Goal: Task Accomplishment & Management: Use online tool/utility

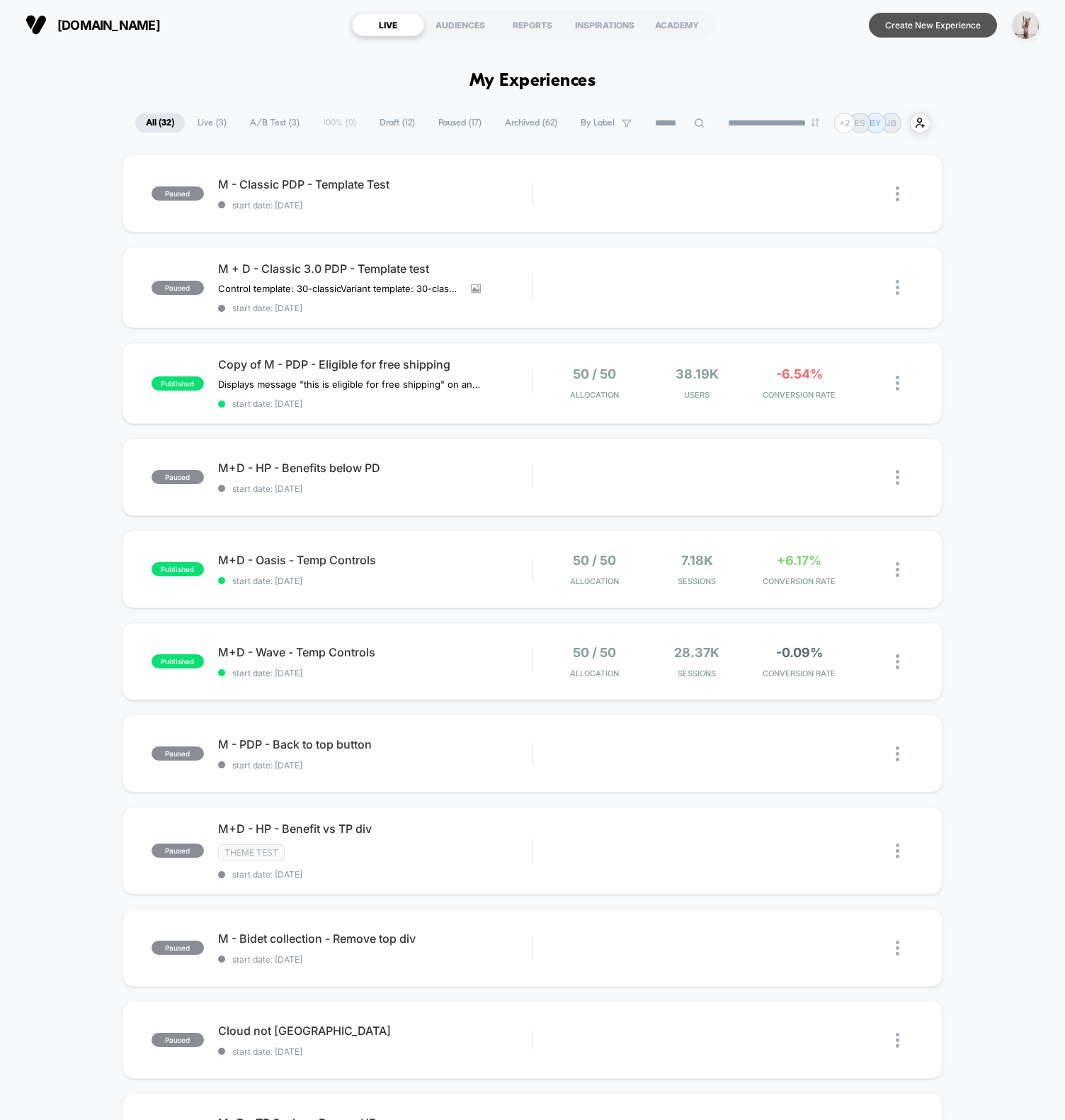
click at [921, 27] on button "Create New Experience" at bounding box center [933, 25] width 128 height 25
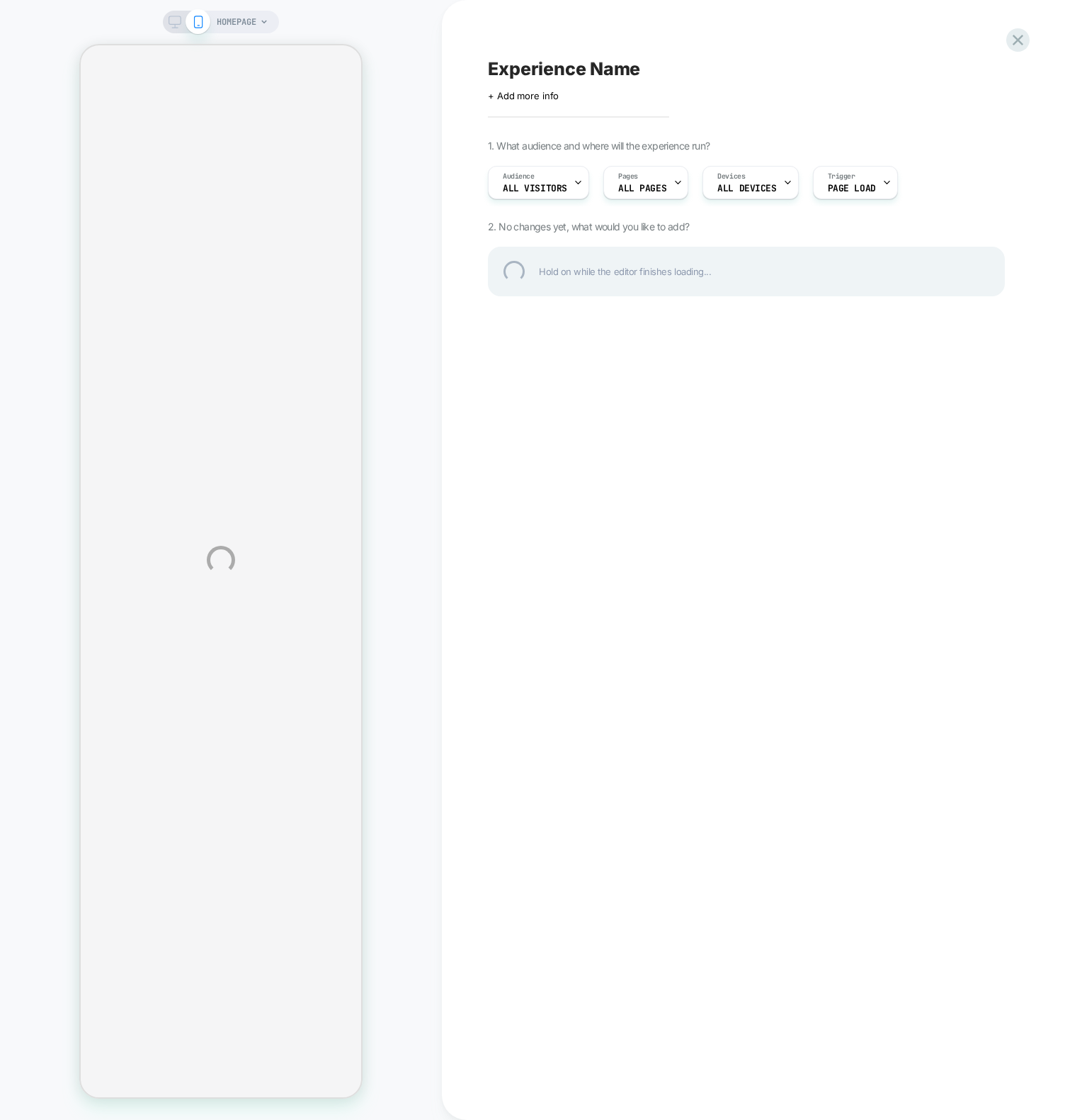
drag, startPoint x: 375, startPoint y: 225, endPoint x: 214, endPoint y: 231, distance: 161.1
click at [375, 225] on div "HOMEPAGE Experience Name Click to edit experience details + Add more info 1. Wh…" at bounding box center [532, 560] width 1065 height 1120
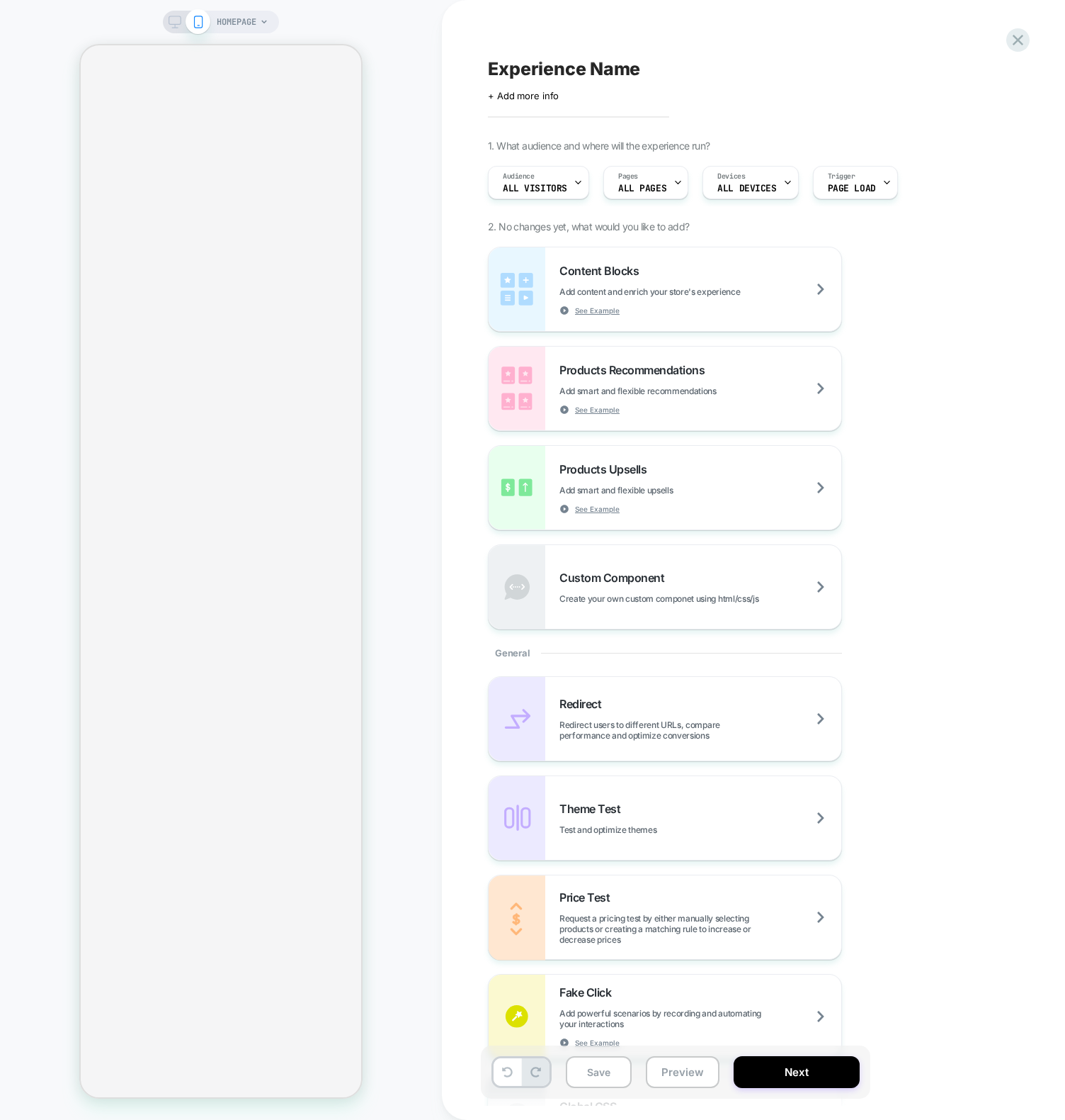
select select "**********"
